Goal: Task Accomplishment & Management: Manage account settings

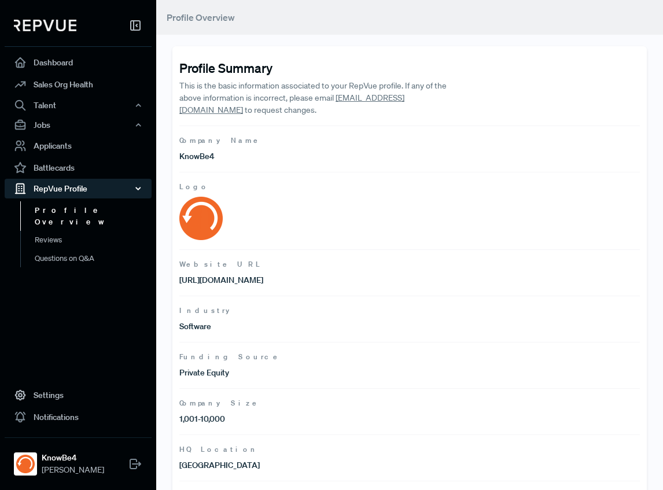
click at [40, 187] on div "RepVue Profile" at bounding box center [78, 189] width 147 height 20
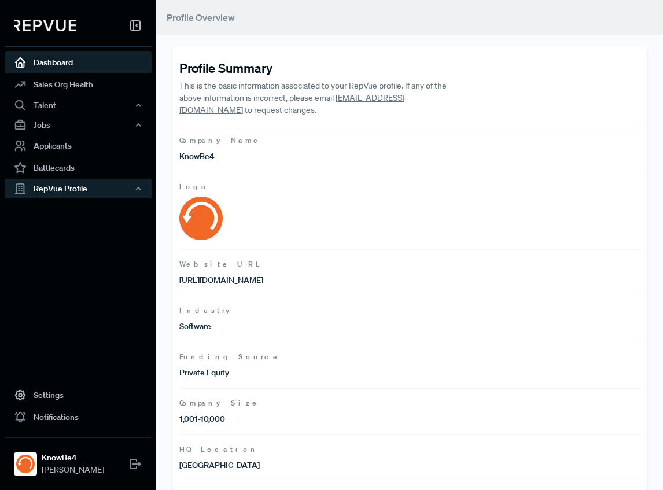
click at [72, 67] on link "Dashboard" at bounding box center [78, 63] width 147 height 22
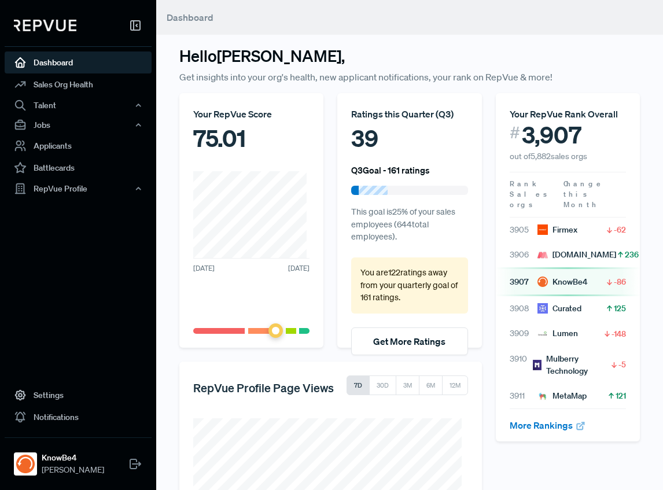
click at [358, 42] on div "Hello [PERSON_NAME] , Get insights into your org's health, new applicant notifi…" at bounding box center [409, 292] width 507 height 585
click at [331, 201] on div "Ratings this Quarter ( Q3 ) 39 Q3 Goal - 161 ratings This goal is 25 % of your …" at bounding box center [410, 220] width 158 height 255
click at [649, 226] on div "Hello [PERSON_NAME] , Get insights into your org's health, new applicant notifi…" at bounding box center [409, 292] width 507 height 585
click at [508, 42] on div "Hello [PERSON_NAME] , Get insights into your org's health, new applicant notifi…" at bounding box center [409, 292] width 507 height 585
click at [74, 403] on link "Settings" at bounding box center [78, 395] width 147 height 22
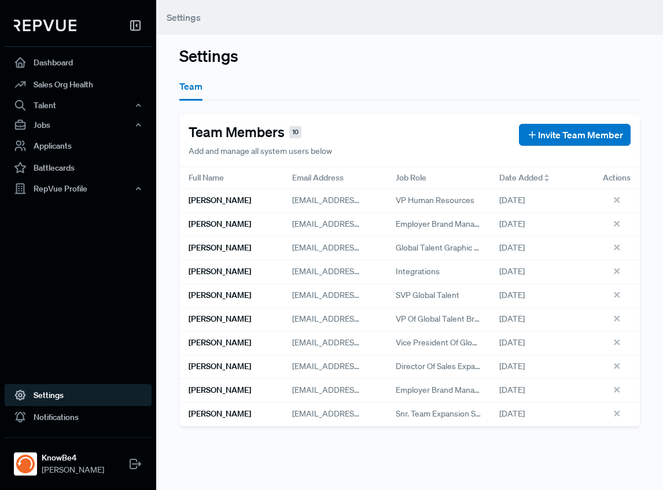
click at [451, 71] on div "Team" at bounding box center [409, 85] width 461 height 31
click at [612, 292] on icon at bounding box center [618, 297] width 13 height 13
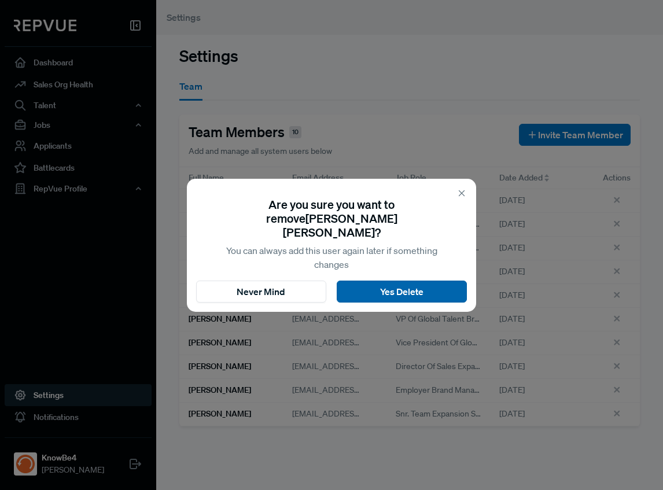
click at [436, 281] on button "Yes Delete" at bounding box center [402, 292] width 130 height 22
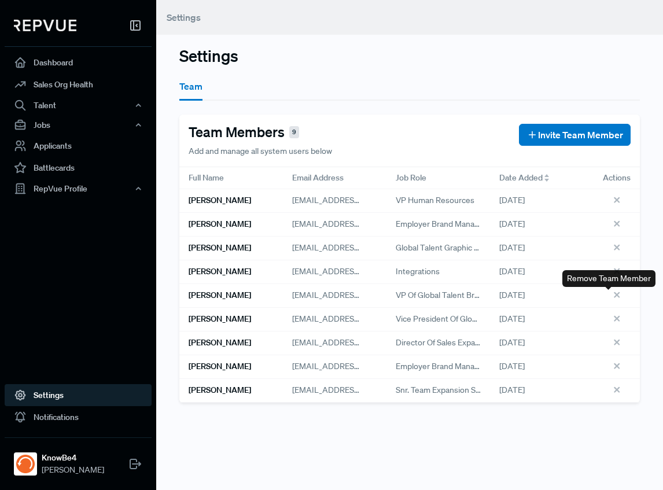
click at [612, 300] on icon at bounding box center [618, 297] width 13 height 13
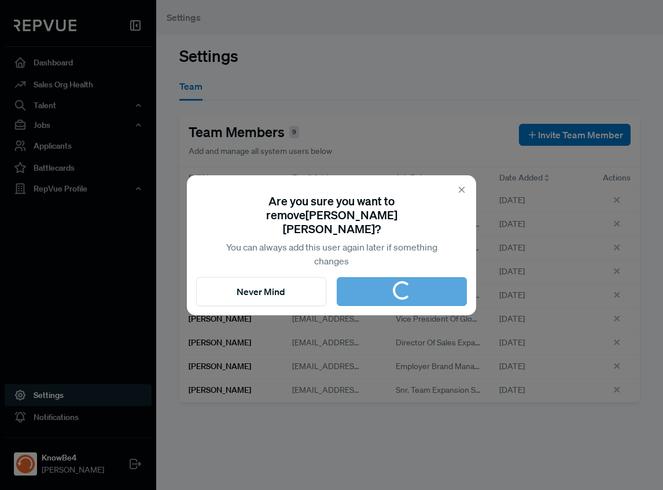
click at [465, 195] on icon at bounding box center [462, 190] width 10 height 10
click at [465, 199] on section "Are you sure you want to remove [PERSON_NAME] ? You can always add this user ag…" at bounding box center [331, 231] width 271 height 74
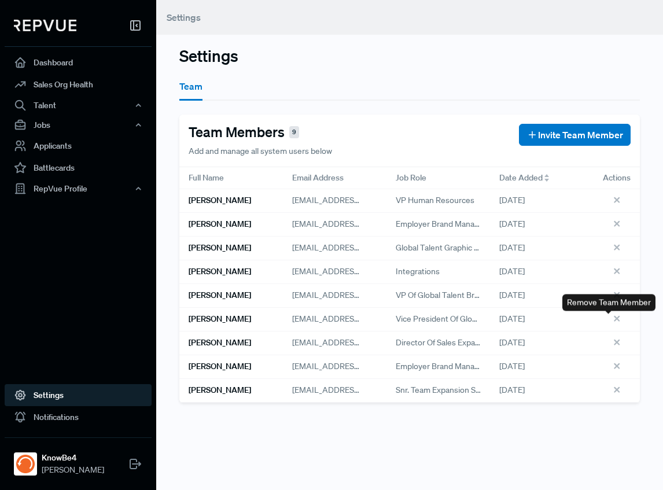
click at [612, 320] on icon at bounding box center [618, 320] width 13 height 13
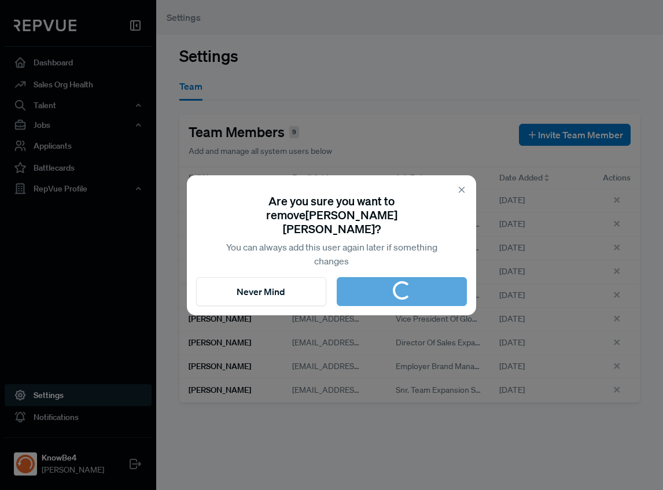
click at [458, 194] on icon at bounding box center [462, 190] width 10 height 10
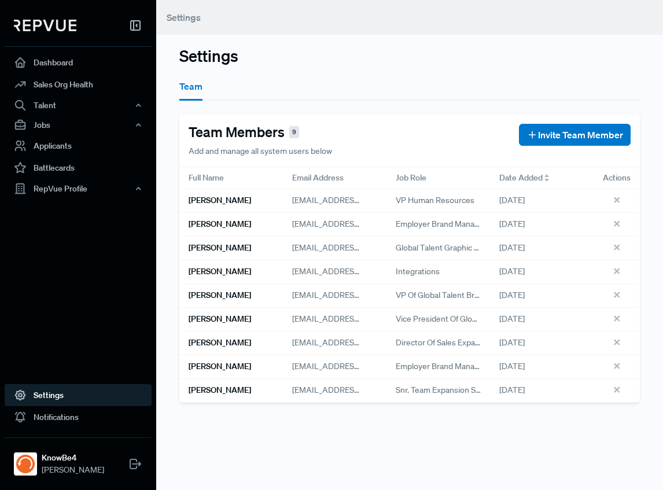
click at [453, 97] on div "Team" at bounding box center [409, 85] width 461 height 31
click at [478, 45] on div "Settings Team Team Members 9 Add and manage all system users below Invite Team …" at bounding box center [409, 245] width 507 height 490
